Goal: Transaction & Acquisition: Register for event/course

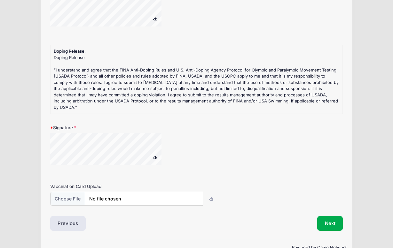
scroll to position [186, 0]
click at [79, 193] on input "file" at bounding box center [126, 200] width 153 height 14
click at [129, 193] on input "file" at bounding box center [126, 200] width 153 height 14
type input "C:\fakepath\Vaccines Administered Joshua Mazur.pdf"
click at [335, 217] on button "Next" at bounding box center [330, 224] width 26 height 15
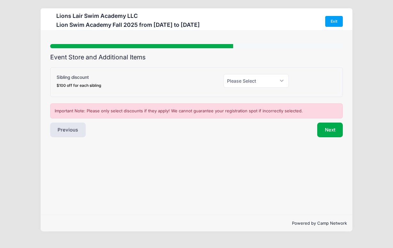
scroll to position [0, 0]
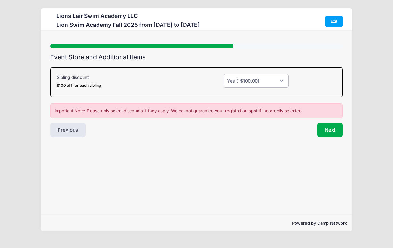
select select "0"
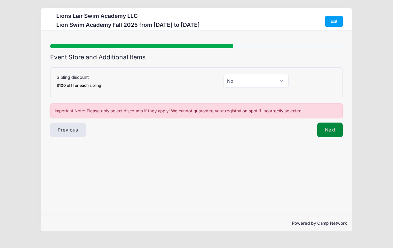
click at [325, 128] on button "Next" at bounding box center [330, 130] width 26 height 15
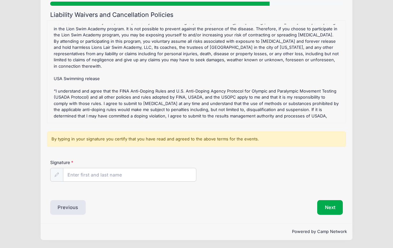
scroll to position [42, 0]
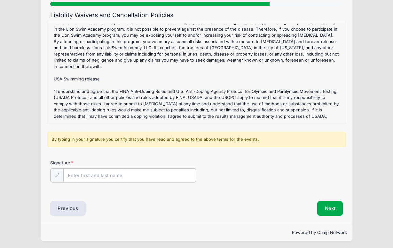
click at [129, 176] on input "Signature" at bounding box center [129, 176] width 133 height 14
type input "[PERSON_NAME]"
click at [326, 204] on button "Next" at bounding box center [330, 208] width 26 height 15
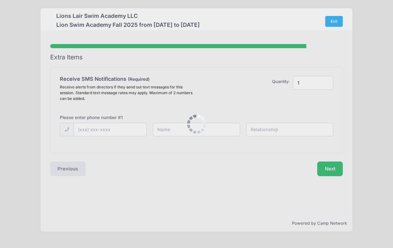
scroll to position [0, 0]
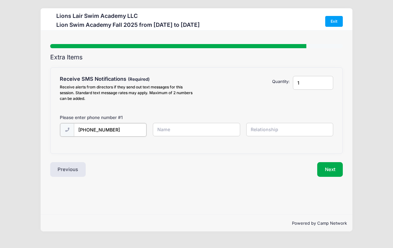
type input "(917) 628-6718"
click at [128, 157] on div "Extra Items Receive SMS Notifications Receive alerts from directors if they sen…" at bounding box center [196, 115] width 293 height 123
click at [275, 133] on input "text" at bounding box center [289, 130] width 87 height 14
click at [277, 128] on input "text" at bounding box center [289, 130] width 87 height 14
click at [277, 133] on input "text" at bounding box center [289, 130] width 87 height 14
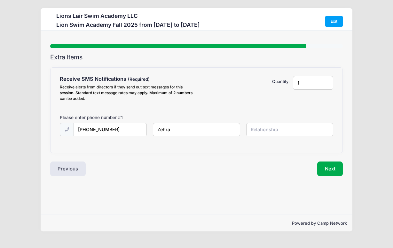
click at [215, 130] on input "Zehra" at bounding box center [196, 130] width 87 height 14
type input "[PERSON_NAME]"
click at [275, 129] on input "text" at bounding box center [289, 130] width 87 height 14
type input "mother"
click at [300, 174] on div "Next" at bounding box center [271, 169] width 150 height 15
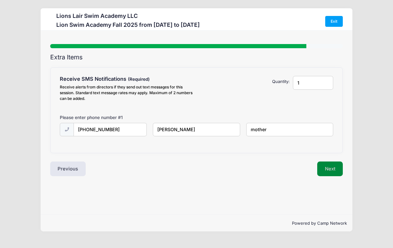
click at [326, 168] on button "Next" at bounding box center [330, 169] width 26 height 15
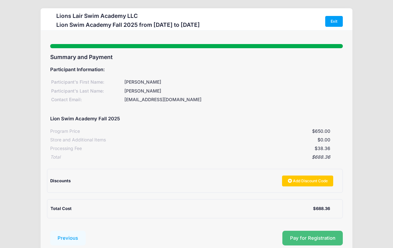
click at [314, 234] on button "Pay for Registration" at bounding box center [312, 238] width 61 height 15
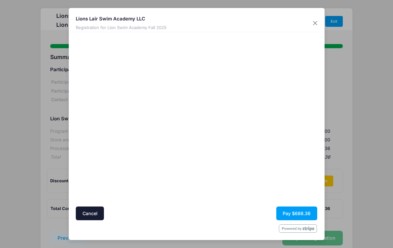
click at [224, 204] on form "Cancel Pay $688.36" at bounding box center [196, 134] width 241 height 198
click at [307, 213] on button "Pay $688.36" at bounding box center [296, 214] width 41 height 14
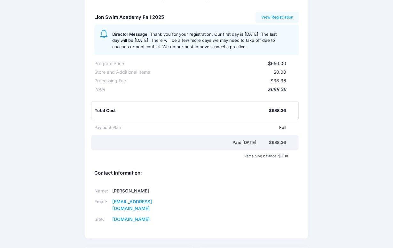
scroll to position [85, 0]
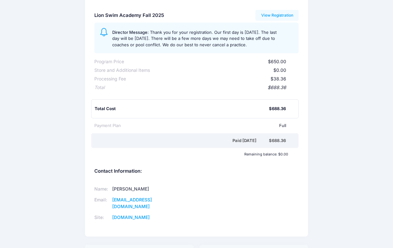
drag, startPoint x: 182, startPoint y: 219, endPoint x: 93, endPoint y: 186, distance: 94.0
click at [93, 186] on div "Name: Gustavo Leal Email: lealswim@gmail.com Site: www.lionswimcademy.com" at bounding box center [143, 204] width 105 height 50
copy div
click at [232, 191] on div "Name: Gustavo Leal Email: lealswim@gmail.com Site: www.lionswimcademy.com" at bounding box center [196, 204] width 210 height 50
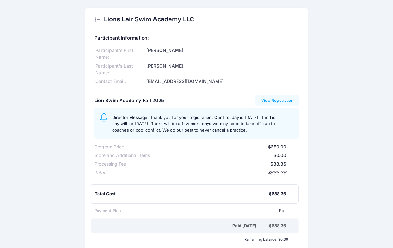
scroll to position [0, 0]
click at [274, 100] on link "View Registration" at bounding box center [276, 100] width 43 height 11
drag, startPoint x: 199, startPoint y: 19, endPoint x: 103, endPoint y: 19, distance: 95.9
click at [103, 19] on div "Lions Lair Swim Academy LLC" at bounding box center [196, 19] width 223 height 22
copy h2 "Lions Lair Swim Academy LLC"
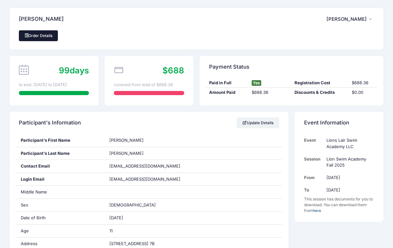
click at [47, 35] on link "Order Details" at bounding box center [38, 35] width 39 height 11
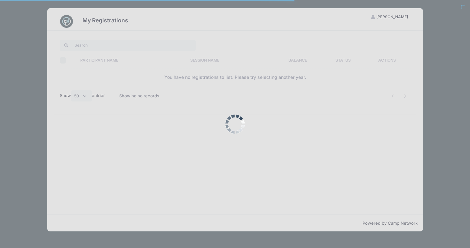
select select "50"
